Goal: Task Accomplishment & Management: Use online tool/utility

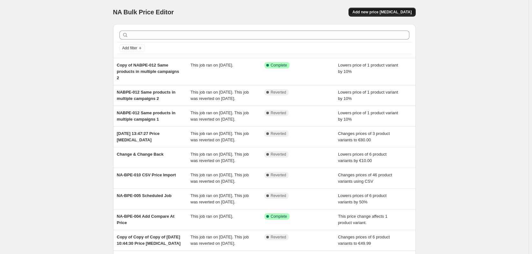
click at [383, 13] on span "Add new price [MEDICAL_DATA]" at bounding box center [382, 12] width 59 height 5
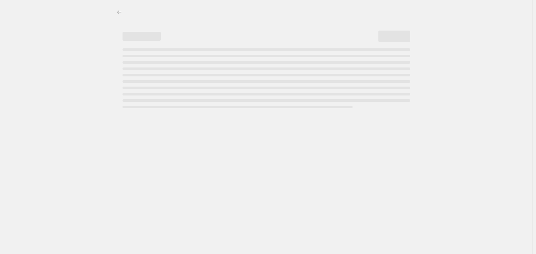
select select "percentage"
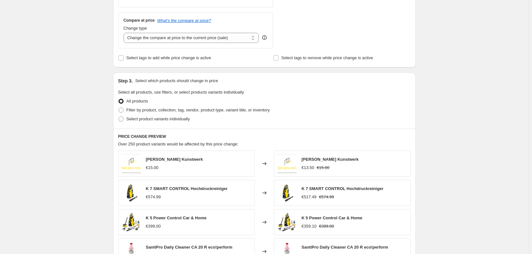
scroll to position [383, 0]
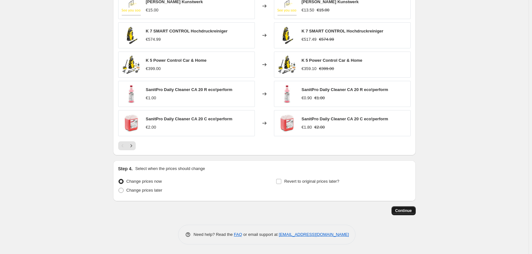
click at [405, 210] on span "Continue" at bounding box center [404, 211] width 17 height 5
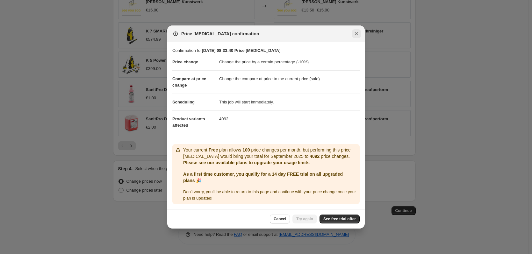
click at [358, 32] on icon "Close" at bounding box center [357, 34] width 6 height 6
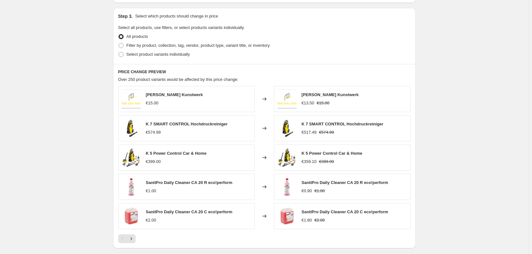
scroll to position [192, 0]
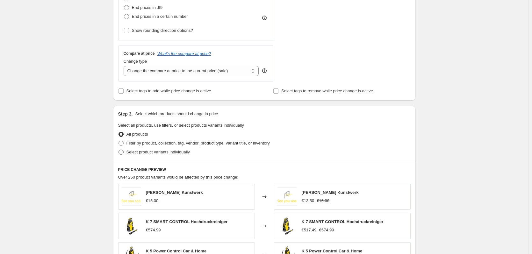
click at [124, 156] on label "Select product variants individually" at bounding box center [154, 152] width 72 height 9
click at [119, 150] on input "Select product variants individually" at bounding box center [119, 150] width 0 height 0
radio input "true"
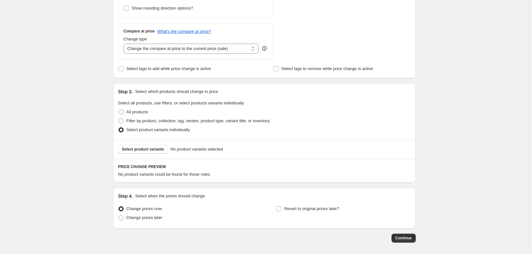
scroll to position [242, 0]
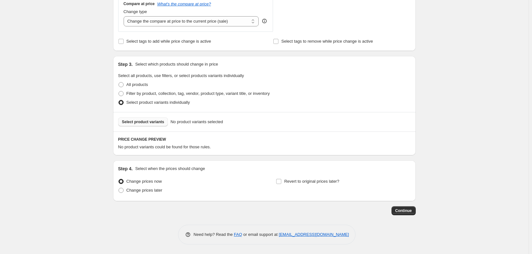
click at [151, 121] on span "Select product variants" at bounding box center [143, 122] width 42 height 5
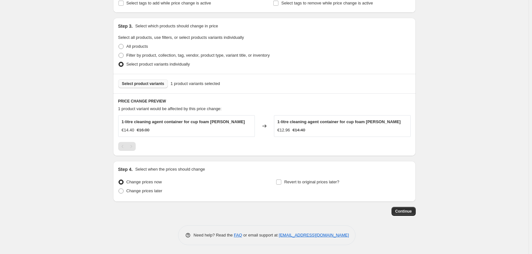
scroll to position [281, 0]
click at [408, 212] on span "Continue" at bounding box center [404, 211] width 17 height 5
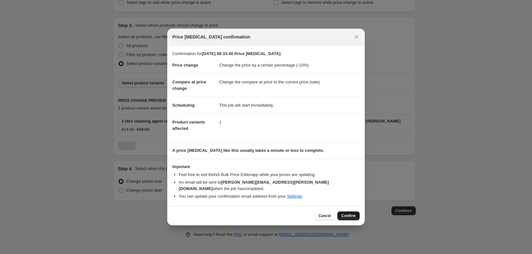
click at [356, 213] on button "Confirm" at bounding box center [349, 216] width 22 height 9
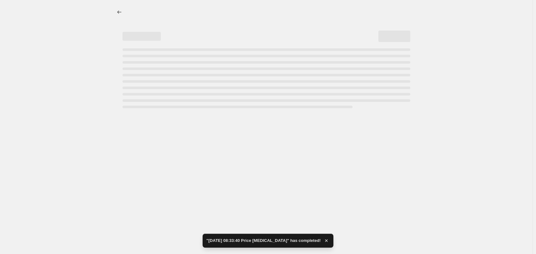
select select "percentage"
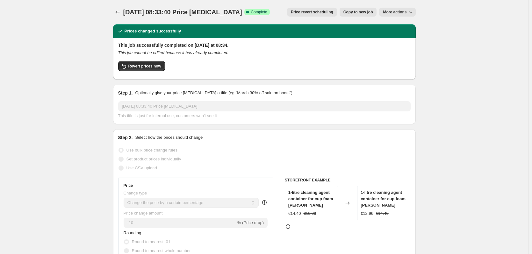
click at [405, 12] on span "More actions" at bounding box center [395, 12] width 24 height 5
click at [367, 12] on span "Copy to new job" at bounding box center [359, 12] width 30 height 5
select select "percentage"
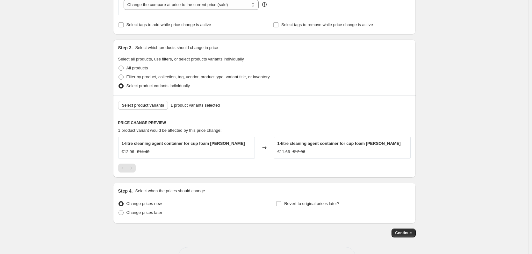
scroll to position [249, 0]
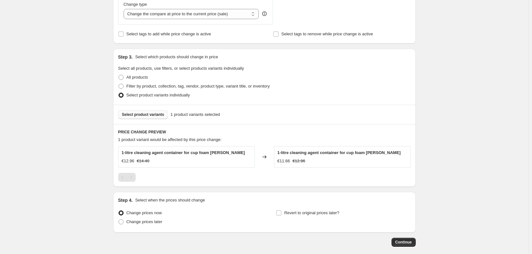
click at [154, 116] on span "Select product variants" at bounding box center [143, 114] width 42 height 5
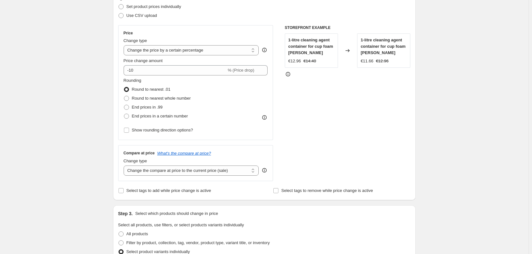
scroll to position [90, 0]
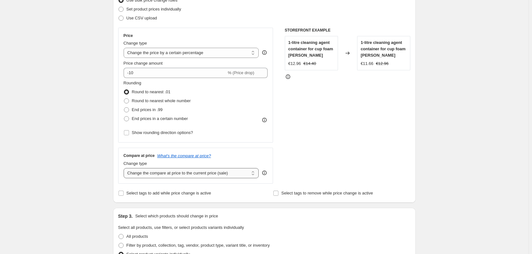
click at [176, 173] on select "Change the compare at price to the current price (sale) Change the compare at p…" at bounding box center [192, 173] width 136 height 10
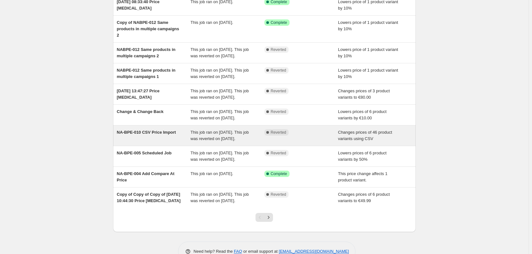
scroll to position [125, 0]
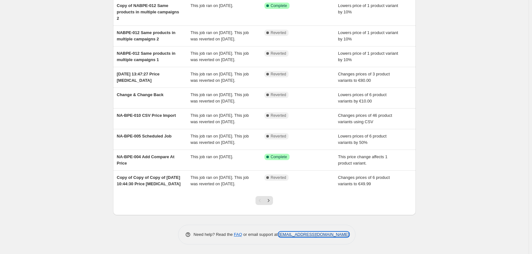
click at [290, 236] on link "[EMAIL_ADDRESS][DOMAIN_NAME]" at bounding box center [314, 234] width 70 height 5
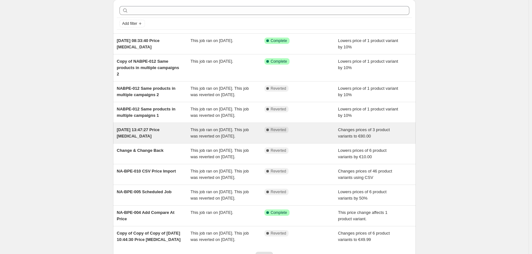
scroll to position [0, 0]
